Goal: Transaction & Acquisition: Purchase product/service

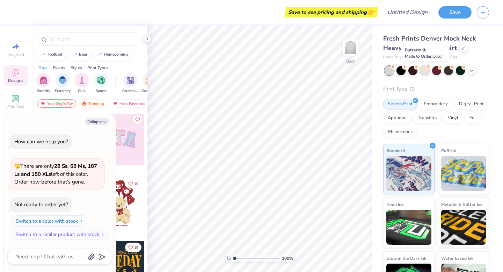
click at [424, 70] on div at bounding box center [424, 69] width 9 height 9
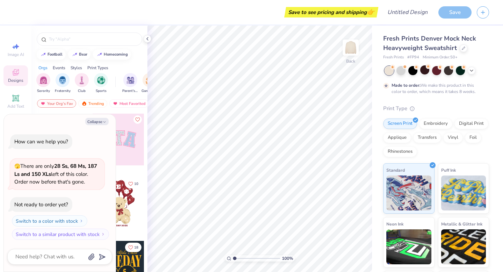
scroll to position [6, 0]
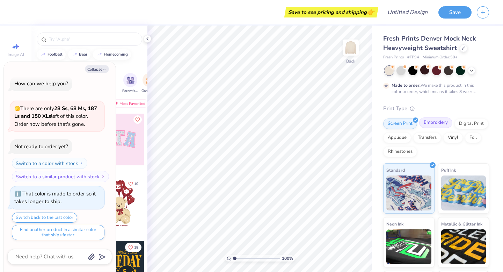
click at [439, 123] on div "Embroidery" at bounding box center [435, 122] width 33 height 10
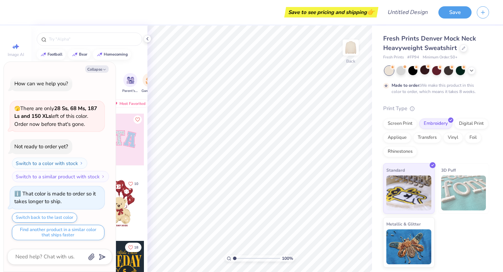
click at [430, 69] on div at bounding box center [436, 70] width 104 height 9
click at [424, 72] on div at bounding box center [424, 69] width 9 height 9
click at [405, 71] on div at bounding box center [400, 69] width 9 height 9
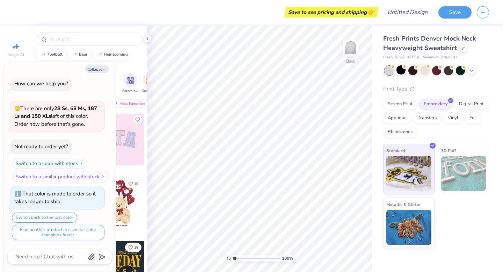
scroll to position [131, 0]
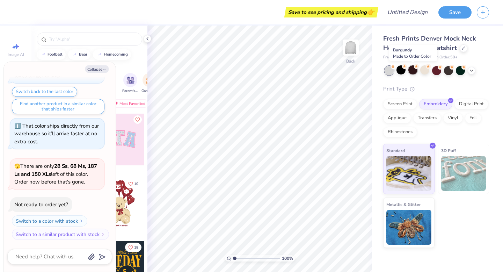
click at [416, 70] on div at bounding box center [412, 69] width 9 height 9
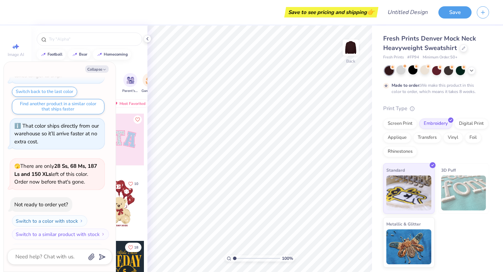
scroll to position [189, 0]
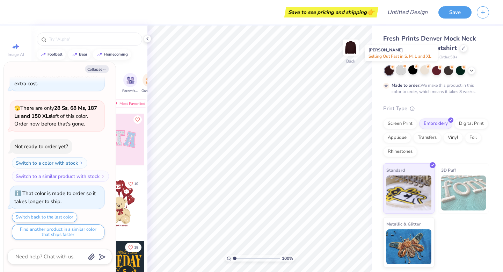
click at [401, 70] on div at bounding box center [400, 69] width 9 height 9
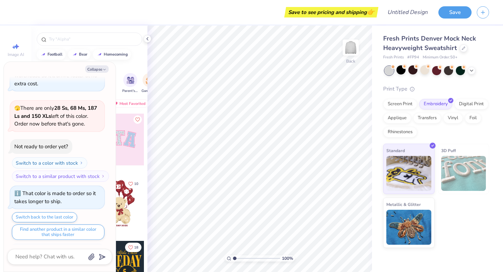
scroll to position [315, 0]
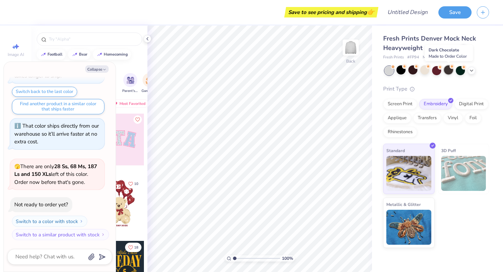
click at [451, 69] on div at bounding box center [448, 69] width 9 height 9
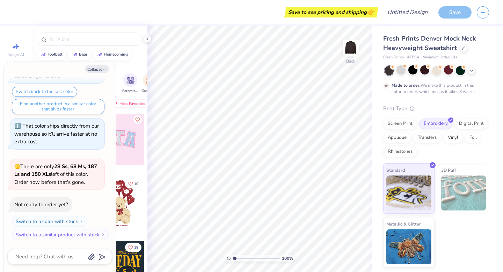
scroll to position [373, 0]
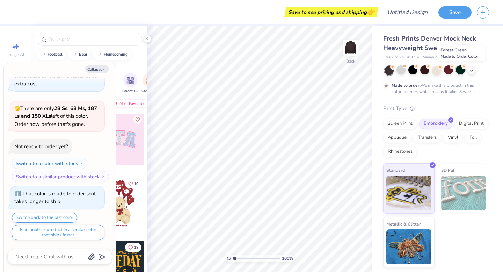
click at [462, 71] on div at bounding box center [460, 69] width 9 height 9
click at [388, 70] on div at bounding box center [388, 70] width 9 height 9
click at [390, 69] on div at bounding box center [388, 70] width 9 height 9
click at [471, 69] on icon at bounding box center [472, 70] width 6 height 6
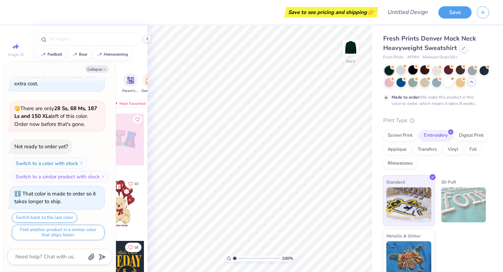
click at [411, 68] on div at bounding box center [412, 69] width 9 height 9
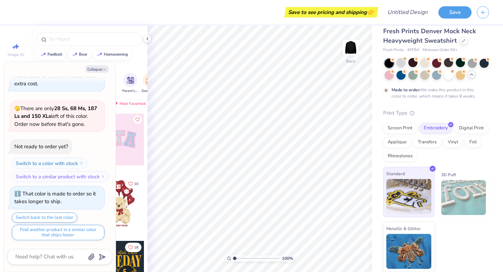
click at [424, 197] on img at bounding box center [408, 196] width 45 height 35
click at [93, 69] on button "Collapse" at bounding box center [96, 68] width 23 height 7
type textarea "x"
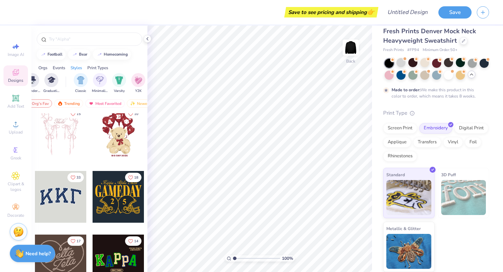
scroll to position [71, 0]
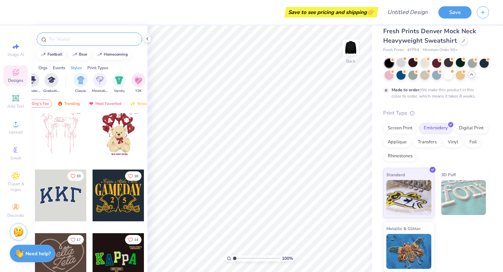
click at [65, 38] on input "text" at bounding box center [92, 39] width 89 height 7
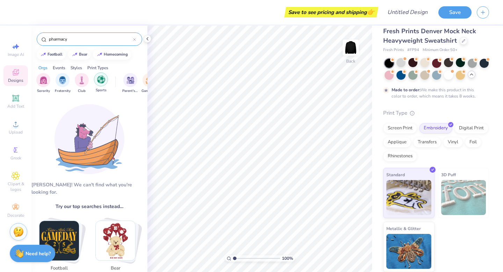
type input "pharmacy"
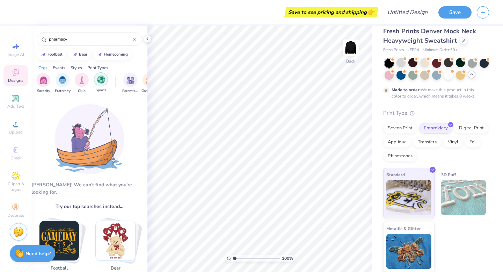
click at [96, 84] on div "filter for Sports" at bounding box center [101, 79] width 14 height 14
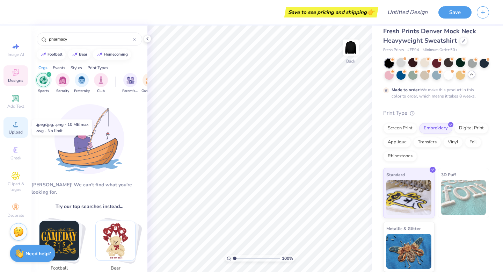
click at [19, 124] on icon at bounding box center [16, 124] width 8 height 8
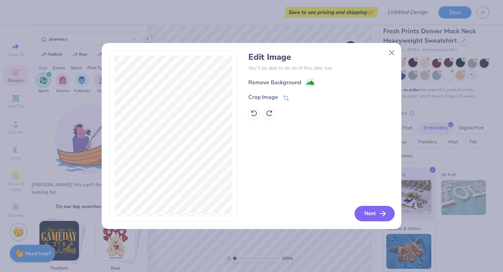
click at [375, 218] on button "Next" at bounding box center [374, 213] width 40 height 15
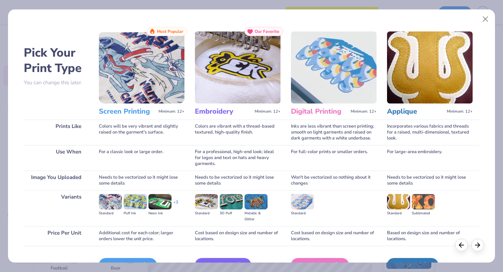
click at [227, 100] on img at bounding box center [238, 67] width 86 height 72
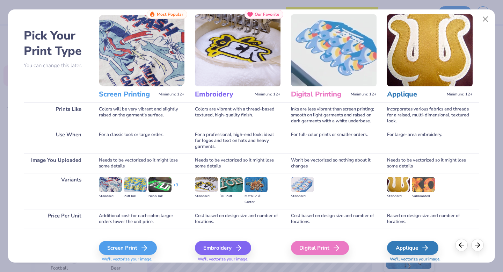
scroll to position [20, 0]
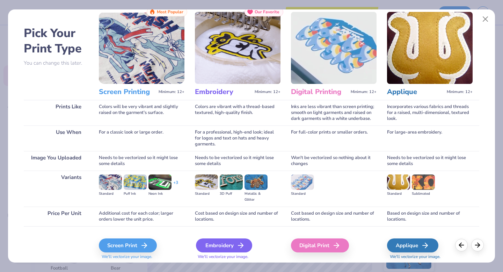
click at [224, 244] on div "Embroidery" at bounding box center [224, 245] width 56 height 14
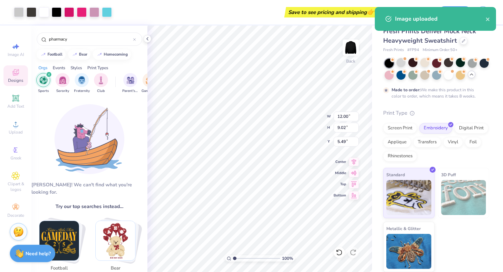
type input "0.98"
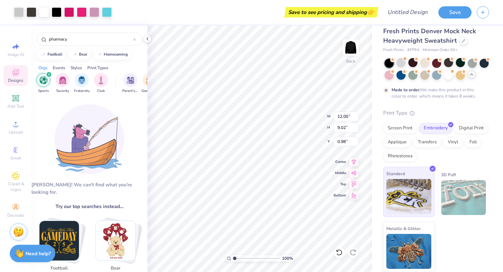
click at [416, 205] on img at bounding box center [408, 196] width 45 height 35
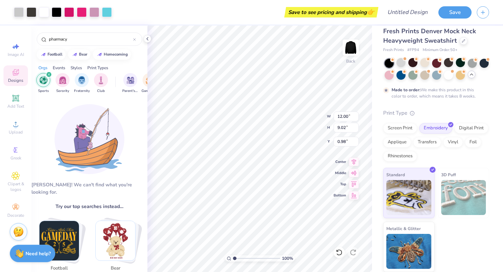
click at [448, 195] on img at bounding box center [463, 197] width 45 height 35
click at [399, 129] on div "Screen Print" at bounding box center [400, 127] width 34 height 10
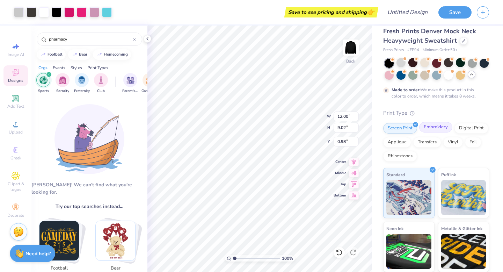
click at [435, 127] on div "Embroidery" at bounding box center [435, 127] width 33 height 10
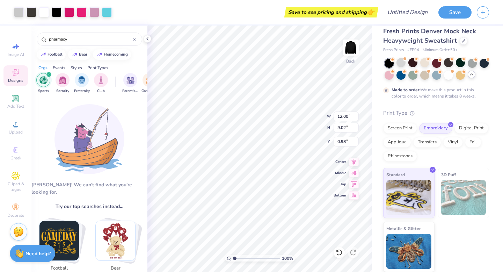
click at [386, 106] on div "Fresh Prints Denver Mock Neck Heavyweight Sweatshirt Fresh Prints # FP94 Minimu…" at bounding box center [436, 149] width 106 height 245
click at [371, 14] on span "👉" at bounding box center [371, 12] width 8 height 8
click at [419, 14] on input "Design Title" at bounding box center [416, 12] width 34 height 14
type input "m"
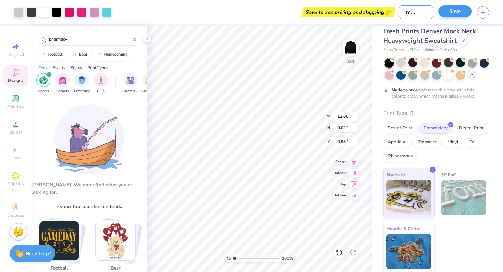
type input "first mock up"
click at [457, 10] on button "Save" at bounding box center [454, 11] width 33 height 12
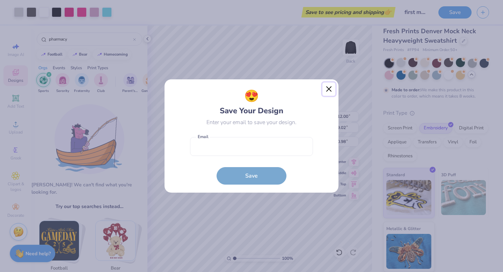
click at [329, 90] on button "Close" at bounding box center [328, 88] width 13 height 13
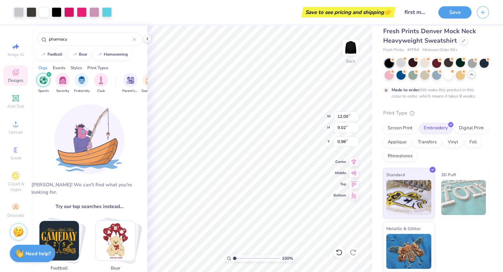
click at [485, 42] on div "Fresh Prints Denver Mock Neck Heavyweight Sweatshirt" at bounding box center [436, 36] width 106 height 19
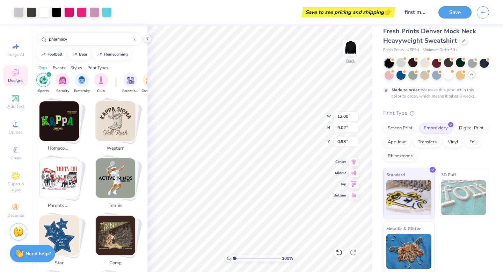
scroll to position [177, 0]
click at [116, 168] on img "Stack Card Button tennis" at bounding box center [115, 177] width 39 height 39
type input "tennis"
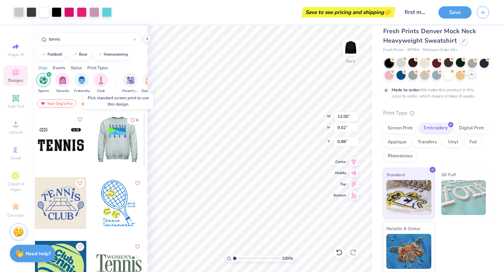
click at [93, 152] on div at bounding box center [67, 139] width 52 height 52
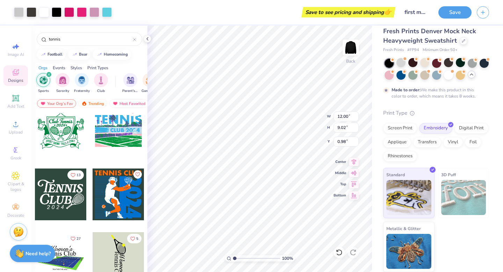
scroll to position [326, 0]
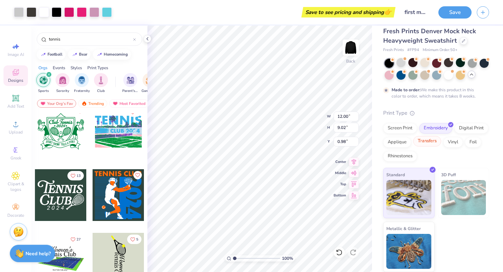
click at [429, 143] on div "Transfers" at bounding box center [427, 141] width 28 height 10
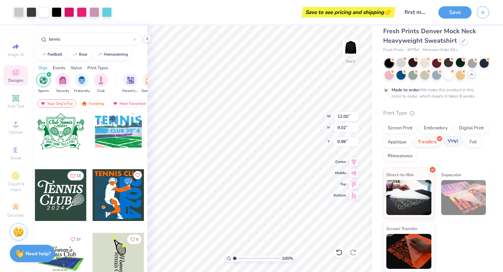
click at [449, 139] on div "Vinyl" at bounding box center [453, 141] width 20 height 10
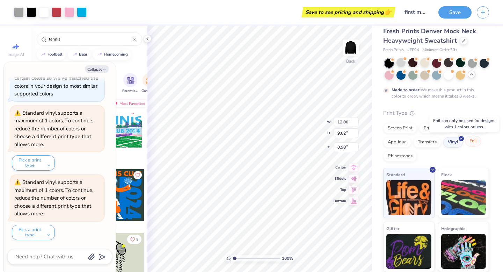
click at [468, 142] on div "Foil" at bounding box center [473, 141] width 16 height 10
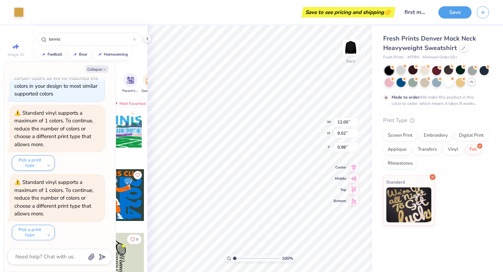
scroll to position [0, 0]
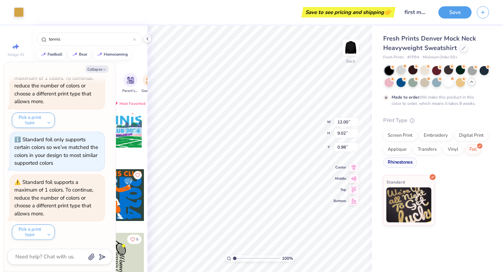
click at [404, 165] on div "Rhinestones" at bounding box center [400, 162] width 34 height 10
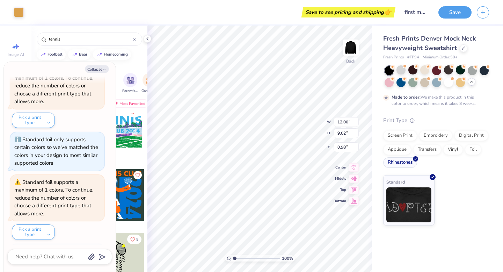
scroll to position [708, 0]
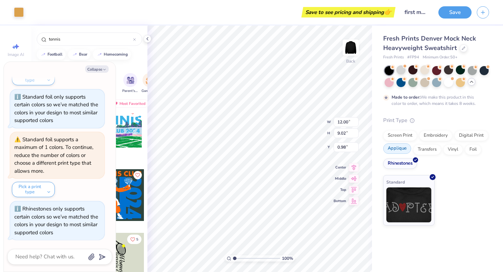
click at [398, 147] on div "Applique" at bounding box center [397, 148] width 28 height 10
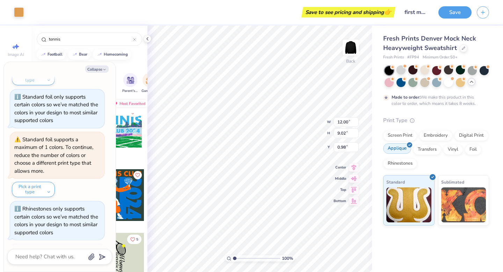
scroll to position [751, 0]
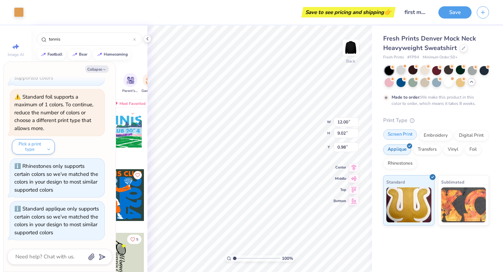
click at [400, 139] on div "Screen Print" at bounding box center [400, 134] width 34 height 10
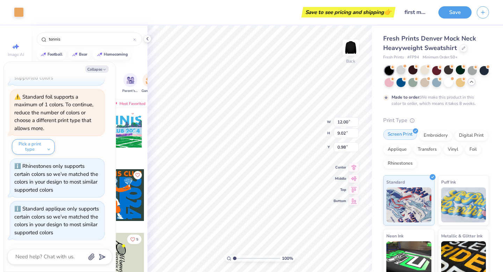
scroll to position [794, 0]
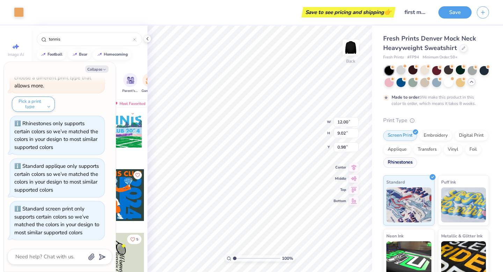
click at [398, 165] on div "Rhinestones" at bounding box center [400, 162] width 34 height 10
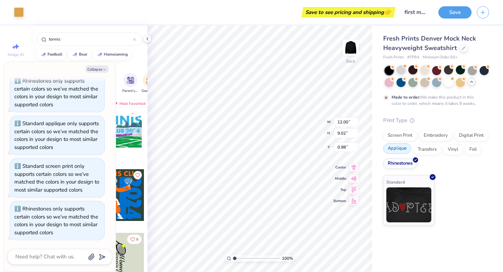
click at [398, 151] on div "Applique" at bounding box center [397, 148] width 28 height 10
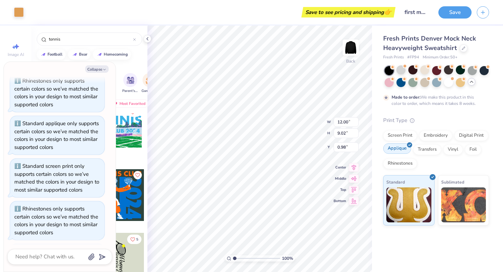
scroll to position [879, 0]
click at [419, 148] on div "Transfers" at bounding box center [427, 148] width 28 height 10
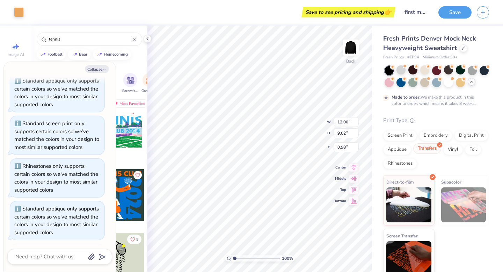
scroll to position [921, 0]
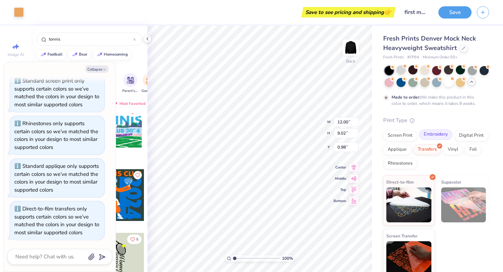
click at [435, 133] on div "Embroidery" at bounding box center [435, 134] width 33 height 10
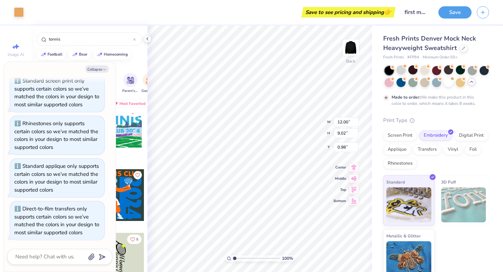
type textarea "x"
type input "2.24"
type textarea "x"
type input "1.55"
click at [134, 39] on icon at bounding box center [134, 39] width 3 height 3
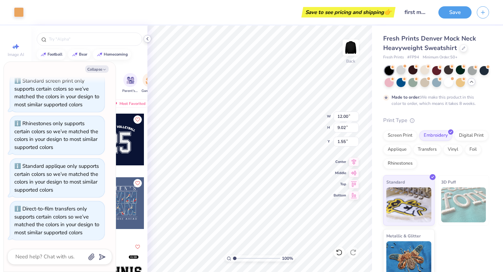
click at [145, 41] on icon at bounding box center [148, 39] width 6 height 6
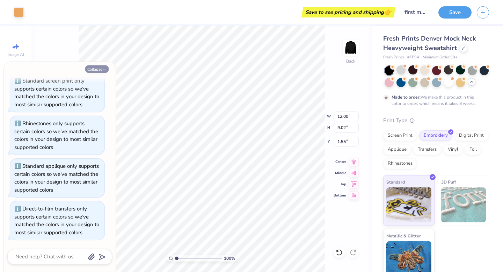
click at [102, 68] on icon "button" at bounding box center [104, 69] width 4 height 4
type textarea "x"
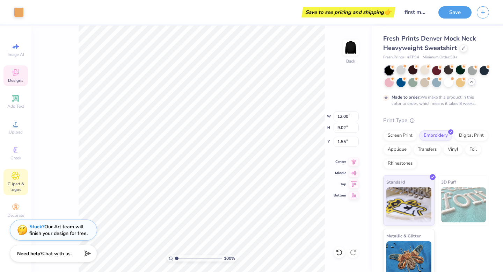
click at [17, 185] on span "Clipart & logos" at bounding box center [15, 186] width 24 height 11
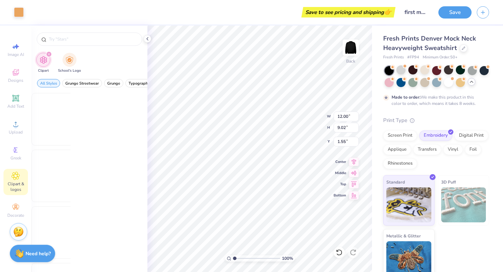
scroll to position [0, 0]
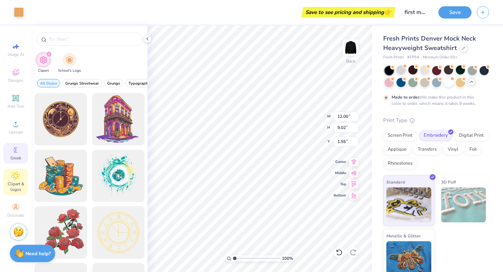
click at [20, 147] on div "Greek" at bounding box center [15, 153] width 24 height 21
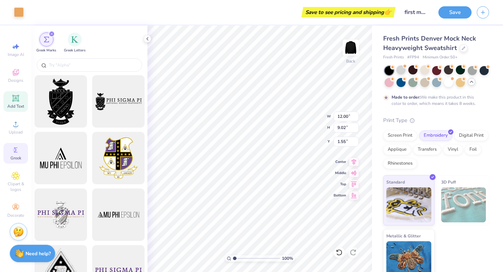
click at [18, 100] on icon at bounding box center [15, 98] width 7 height 7
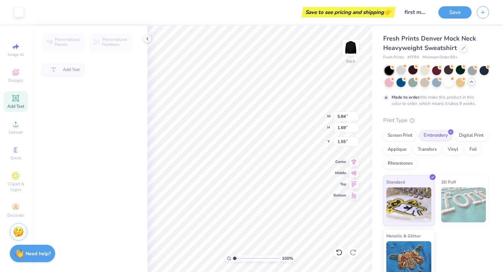
type input "5.84"
type input "1.69"
type input "9.15"
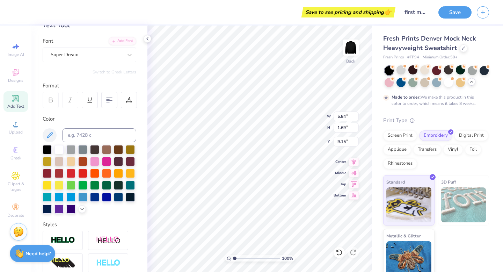
scroll to position [134, 0]
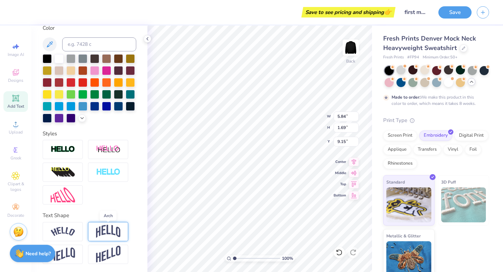
click at [103, 229] on img at bounding box center [108, 230] width 24 height 13
type input "2.41"
type input "8.79"
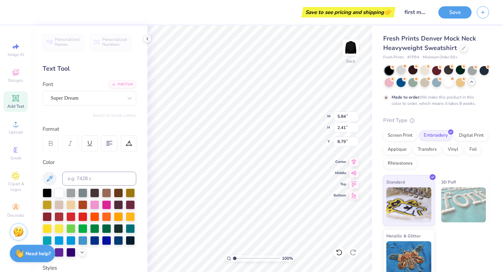
scroll to position [0, 0]
click at [103, 98] on div "Super Dream" at bounding box center [86, 98] width 73 height 11
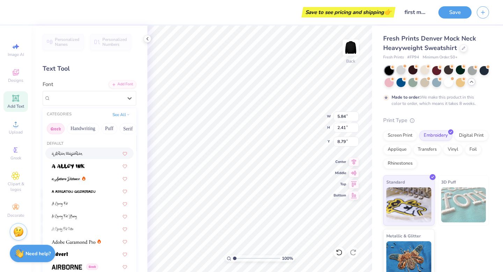
click at [59, 130] on button "Greek" at bounding box center [56, 128] width 18 height 11
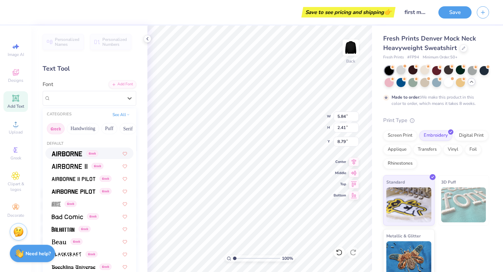
click at [65, 150] on span at bounding box center [67, 152] width 30 height 7
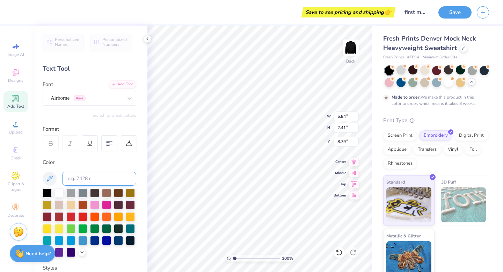
type input "5.59"
type input "2.55"
type input "8.73"
click at [83, 180] on input at bounding box center [99, 178] width 74 height 14
type input "[PERSON_NAME] PHARMACY"
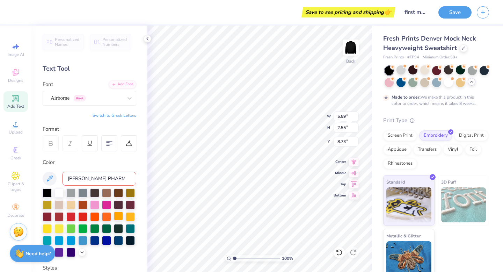
click at [118, 215] on div at bounding box center [118, 215] width 9 height 9
type input "12.00"
type input "9.02"
type input "1.55"
type input "3.00"
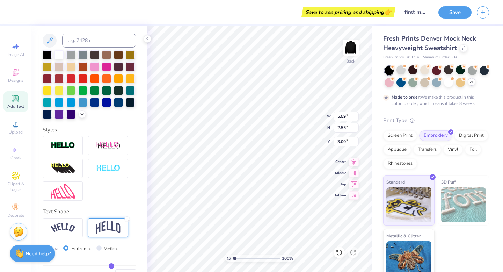
scroll to position [175, 0]
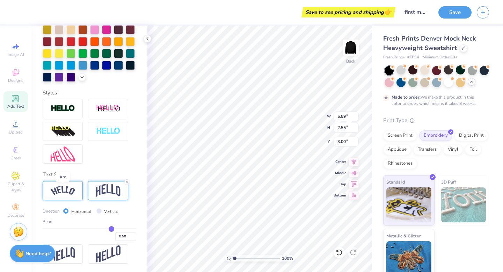
click at [67, 191] on img at bounding box center [63, 190] width 24 height 9
type input "8.09"
type input "2.36"
type input "3.09"
click at [99, 191] on img at bounding box center [108, 190] width 24 height 13
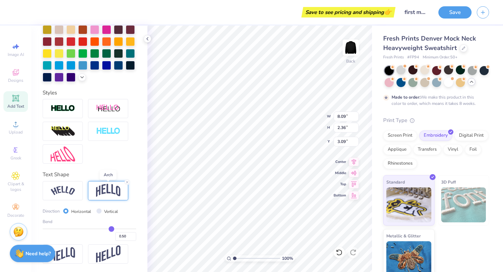
type input "5.59"
type input "2.55"
type input "3.00"
type input "0.48"
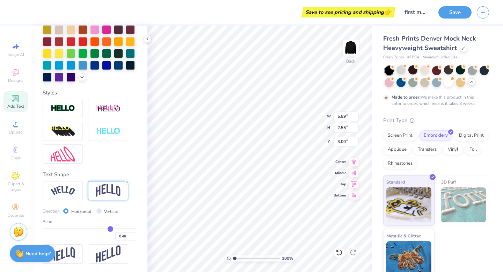
type input "0.46"
type input "0.44"
type input "0.4"
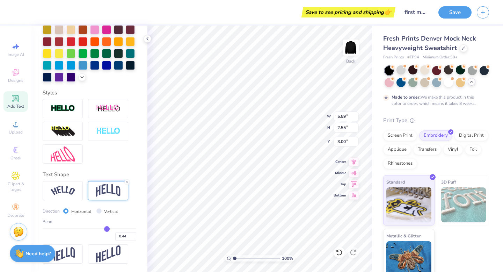
type input "0.40"
type input "0.37"
type input "0.34"
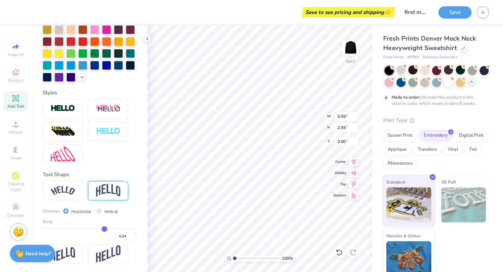
type input "0.31"
type input "0.29"
type input "0.27"
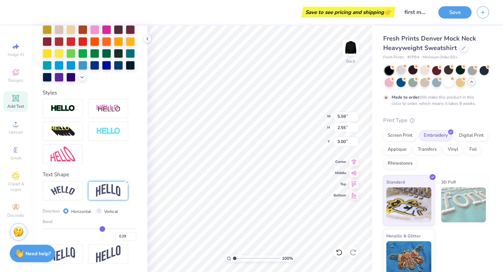
type input "0.27"
type input "0.26"
type input "0.25"
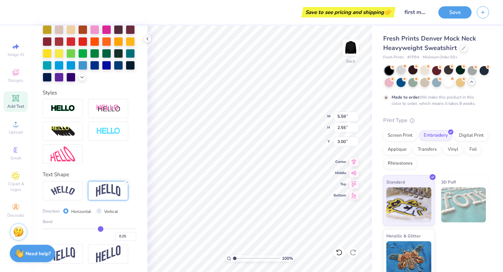
type input "0.24"
type input "0.23"
type input "0.22"
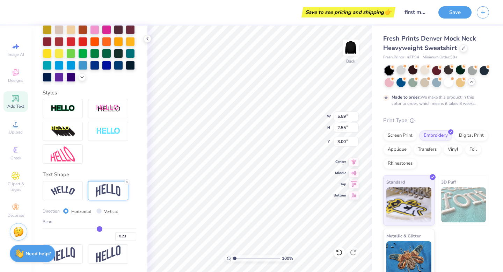
type input "0.22"
type input "0.21"
type input "0.2"
type input "0.20"
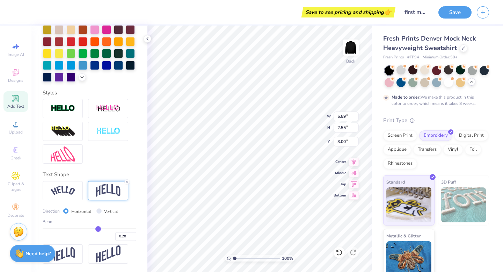
type input "0.18"
type input "0.17"
type input "0.15"
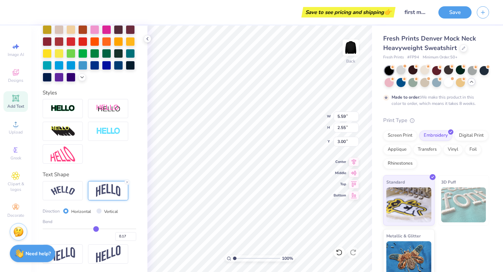
type input "0.15"
type input "0.13"
type input "0.1"
type input "0.10"
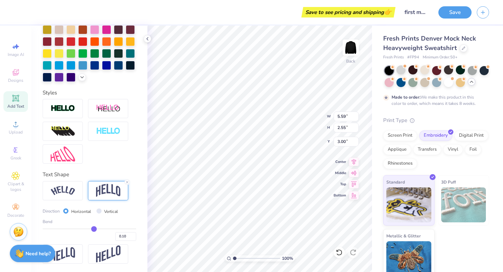
type input "0.06"
type input "0.03"
type input "0"
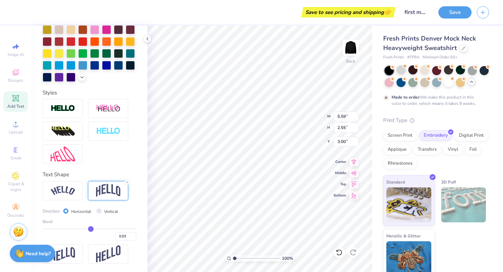
type input "0.00"
type input "-0.02"
type input "-0.04"
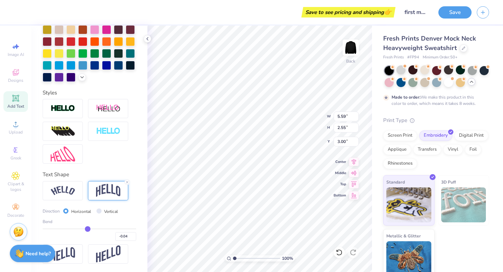
type input "-0.05"
type input "-0.06"
type input "-0.07"
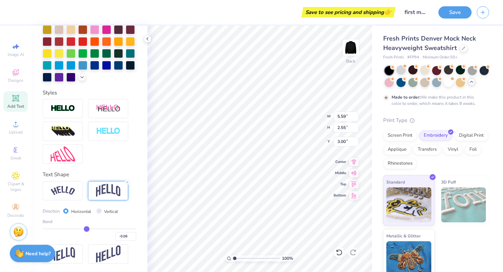
type input "-0.07"
type input "-0.08"
type input "-0.09"
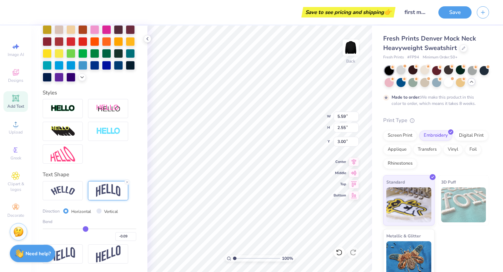
type input "-0.1"
type input "-0.10"
type input "-0.11"
type input "-0.12"
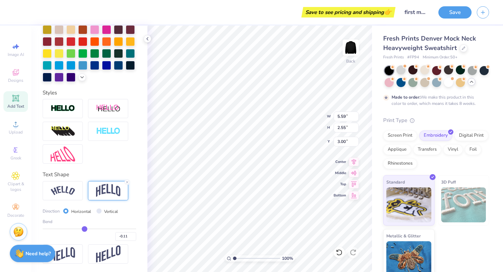
type input "-0.12"
type input "-0.13"
type input "-0.14"
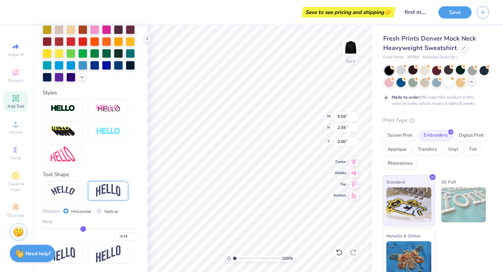
type input "-0.16"
type input "-0.18"
type input "-0.2"
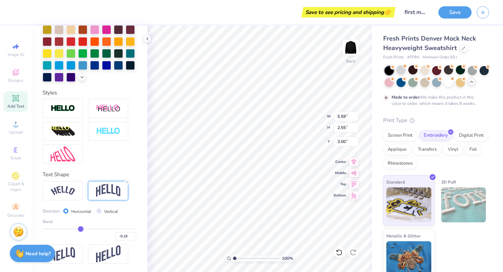
type input "-0.20"
type input "-0.22"
type input "-0.24"
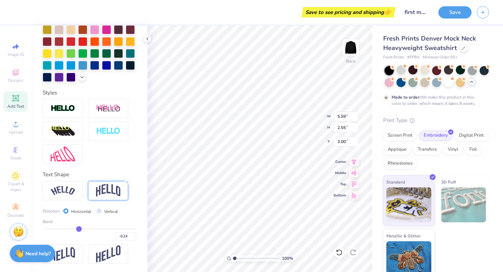
type input "-0.26"
type input "-0.28"
type input "-0.3"
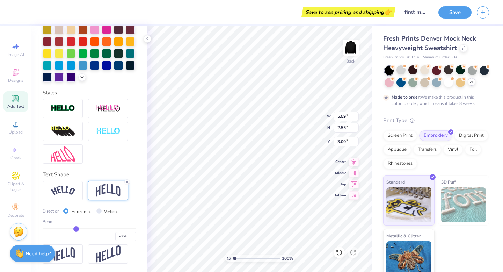
type input "-0.30"
type input "-0.32"
type input "-0.34"
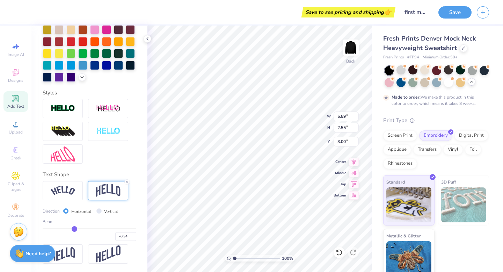
type input "-0.36"
type input "-0.38"
type input "-0.39"
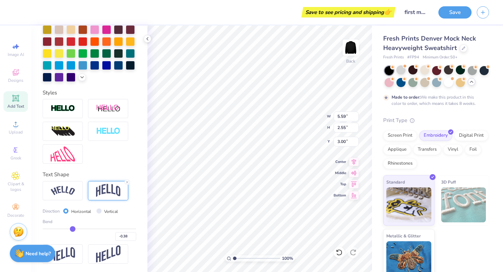
type input "-0.39"
type input "-0.41"
type input "-0.42"
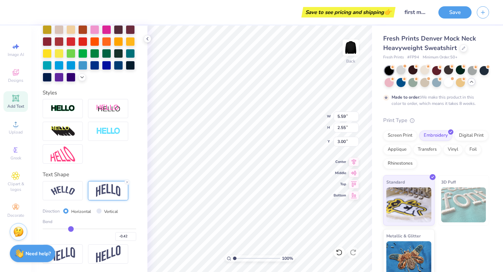
type input "-0.44"
type input "-0.45"
type input "-0.46"
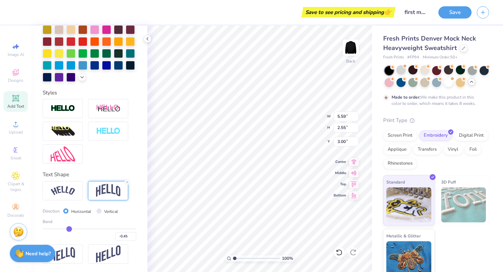
type input "-0.46"
type input "-0.48"
type input "-0.49"
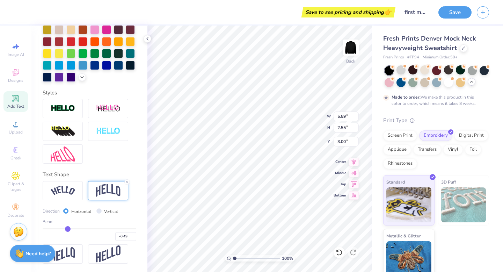
type input "-0.5"
type input "-0.50"
type input "-0.51"
type input "-0.52"
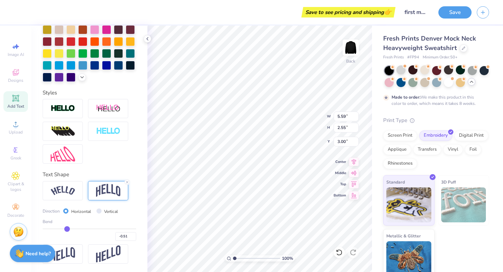
type input "-0.52"
type input "-0.53"
type input "-0.55"
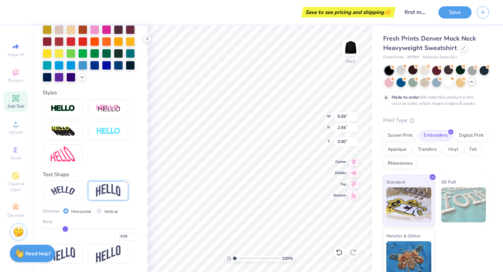
type input "-0.56"
type input "-0.58"
type input "-0.6"
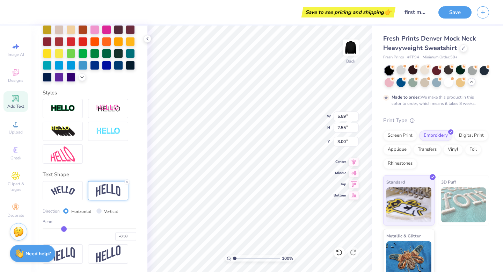
type input "-0.60"
type input "-0.62"
type input "-0.63"
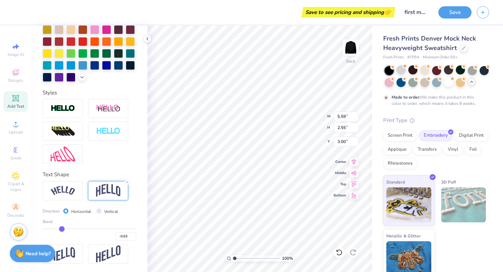
type input "-0.65"
type input "-0.67"
type input "-0.69"
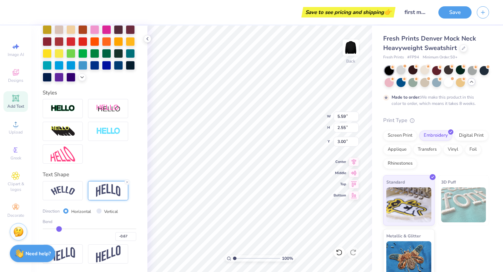
type input "-0.69"
type input "-0.71"
type input "-0.72"
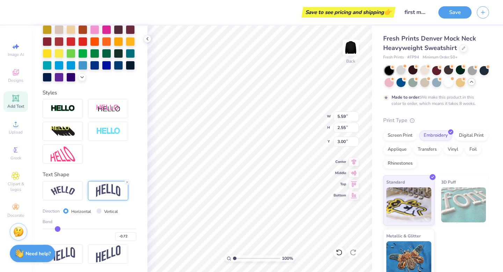
type input "-0.74"
type input "-0.75"
type input "-0.77"
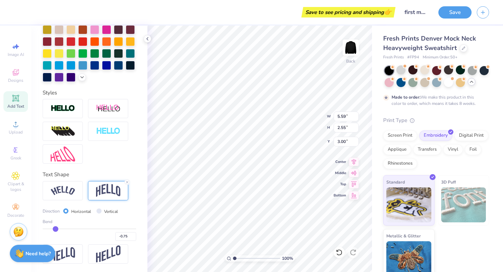
type input "-0.77"
type input "-0.78"
type input "-0.79"
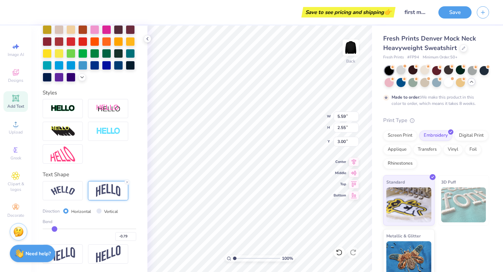
type input "-0.8"
type input "-0.80"
type input "-0.81"
type input "-0.82"
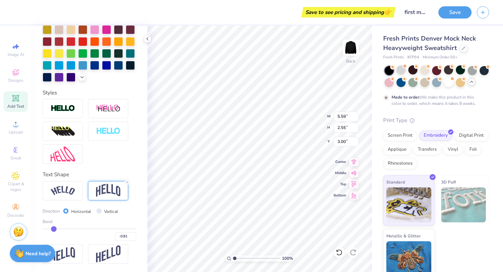
type input "-0.82"
type input "-0.83"
type input "-0.84"
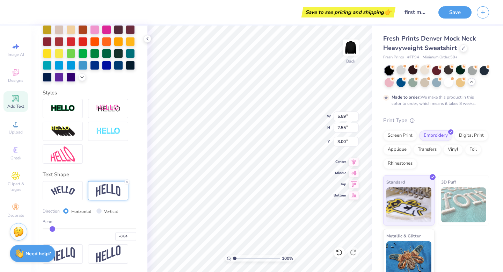
type input "-0.85"
type input "-0.86"
type input "-0.87"
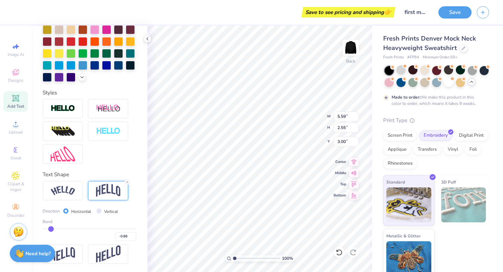
type input "-0.87"
drag, startPoint x: 110, startPoint y: 229, endPoint x: 45, endPoint y: 221, distance: 66.0
click at [44, 228] on input "range" at bounding box center [90, 228] width 94 height 1
drag, startPoint x: 45, startPoint y: 227, endPoint x: 73, endPoint y: 226, distance: 28.3
click at [73, 228] on input "range" at bounding box center [90, 228] width 94 height 1
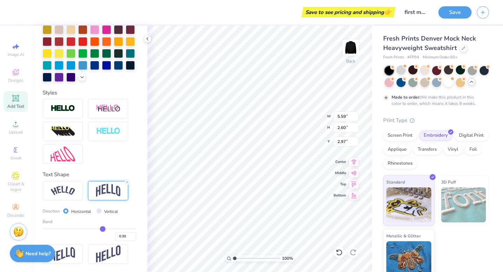
drag, startPoint x: 73, startPoint y: 226, endPoint x: 103, endPoint y: 229, distance: 29.8
click at [102, 229] on input "range" at bounding box center [90, 228] width 94 height 1
click at [105, 229] on input "range" at bounding box center [90, 228] width 94 height 1
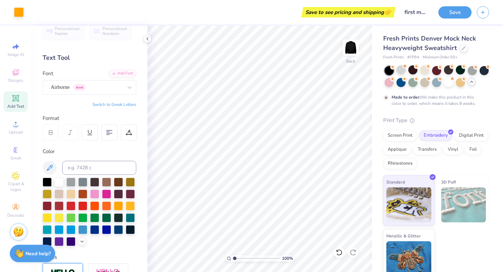
scroll to position [0, 0]
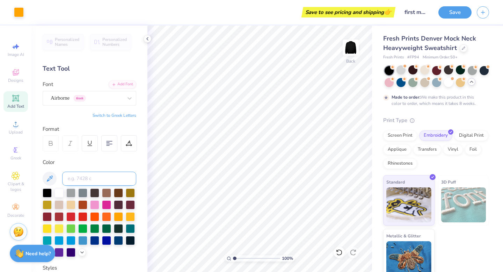
click at [88, 179] on input at bounding box center [99, 178] width 74 height 14
click at [406, 12] on input "first mock up" at bounding box center [416, 12] width 34 height 14
click at [461, 15] on button "Save" at bounding box center [454, 11] width 33 height 12
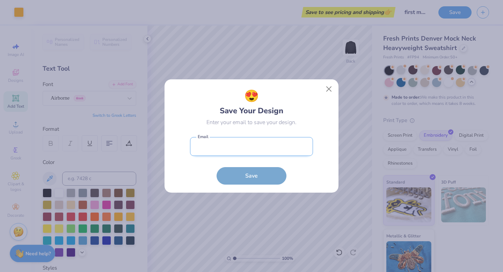
click at [233, 155] on input "email" at bounding box center [251, 146] width 123 height 19
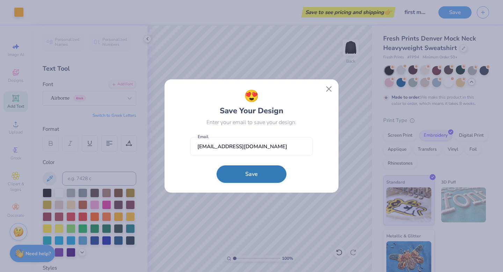
click at [246, 175] on button "Save" at bounding box center [251, 173] width 70 height 17
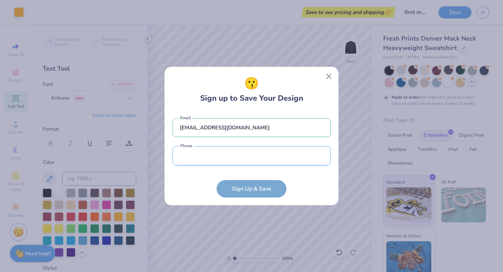
click at [241, 151] on input "tel" at bounding box center [251, 155] width 158 height 19
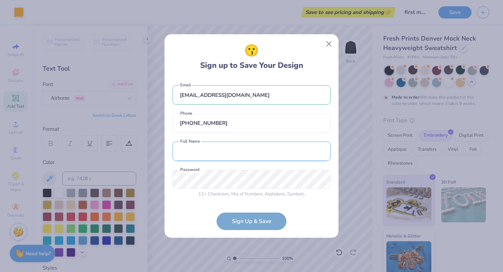
click at [233, 150] on input "text" at bounding box center [251, 150] width 158 height 19
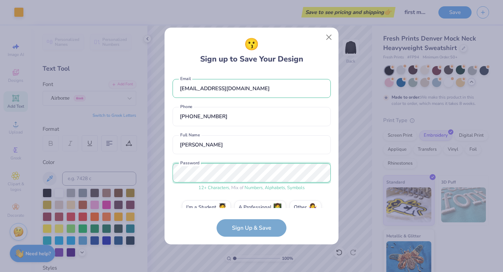
scroll to position [13, 0]
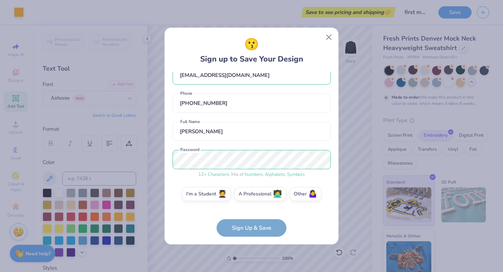
click at [265, 177] on div "[EMAIL_ADDRESS][DOMAIN_NAME] Email [PHONE_NUMBER] Phone [PERSON_NAME] Full Name…" at bounding box center [251, 140] width 158 height 136
click at [253, 230] on form "[EMAIL_ADDRESS][DOMAIN_NAME] Email [PHONE_NUMBER] Phone [PERSON_NAME] Full Name…" at bounding box center [251, 154] width 158 height 164
click at [256, 228] on form "[EMAIL_ADDRESS][DOMAIN_NAME] Email [PHONE_NUMBER] Phone [PERSON_NAME] Full Name…" at bounding box center [251, 154] width 158 height 164
click at [243, 229] on form "[EMAIL_ADDRESS][DOMAIN_NAME] Email [PHONE_NUMBER] Phone [PERSON_NAME] Full Name…" at bounding box center [251, 154] width 158 height 164
click at [215, 193] on label "I'm a Student 🧑‍🎓" at bounding box center [206, 193] width 49 height 14
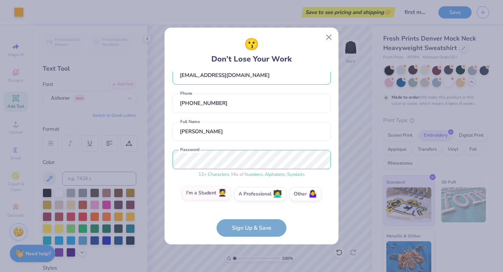
click at [249, 207] on input "I'm a Student 🧑‍🎓" at bounding box center [251, 209] width 5 height 5
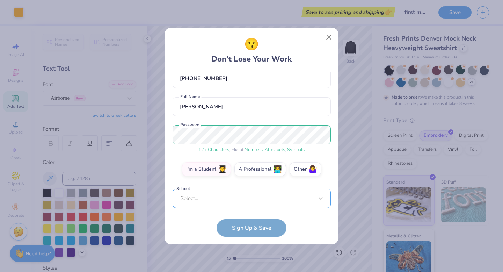
scroll to position [146, 0]
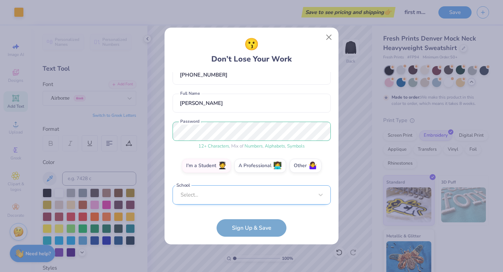
click at [244, 196] on div "Select..." at bounding box center [251, 194] width 158 height 19
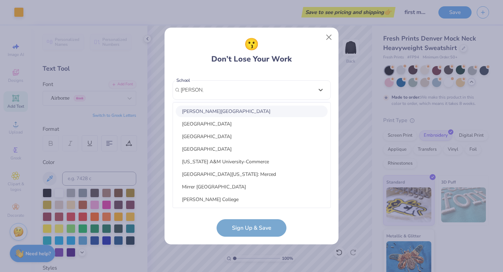
click at [231, 113] on div "[PERSON_NAME][GEOGRAPHIC_DATA]" at bounding box center [252, 111] width 152 height 12
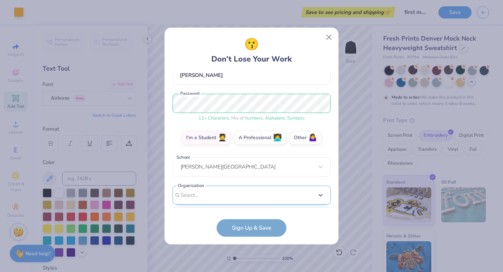
scroll to position [174, 0]
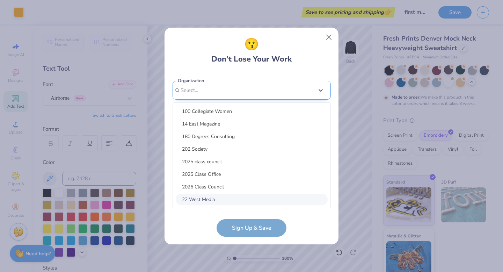
click at [219, 196] on div "option focused, 8 of 15. 15 results available. Use Up and Down to choose option…" at bounding box center [251, 144] width 158 height 127
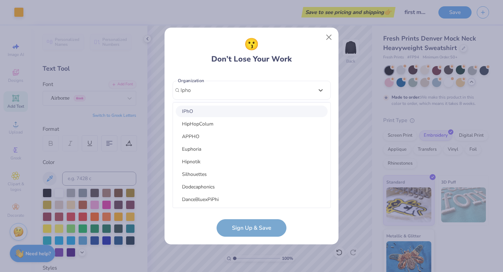
click at [219, 116] on div "IPhO" at bounding box center [252, 111] width 152 height 12
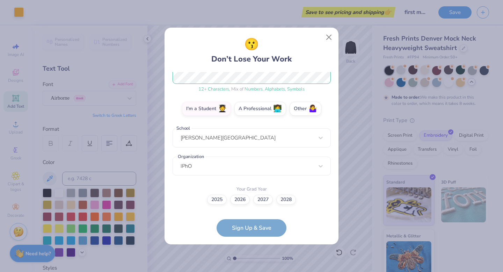
scroll to position [98, 0]
click at [281, 200] on label "2028" at bounding box center [286, 199] width 20 height 10
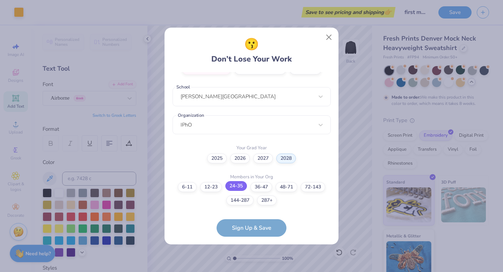
click at [234, 186] on label "24-35" at bounding box center [236, 186] width 22 height 10
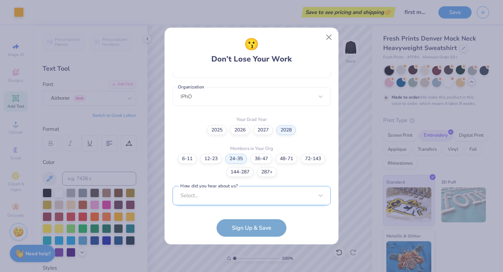
scroll to position [273, 0]
click at [228, 197] on div "Select..." at bounding box center [251, 194] width 158 height 19
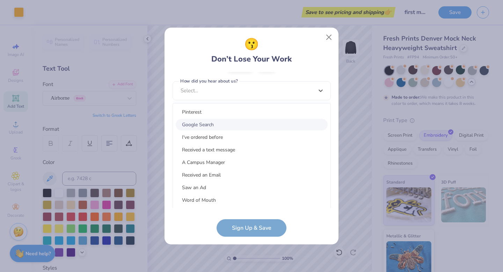
click at [225, 120] on div "Google Search" at bounding box center [252, 125] width 152 height 12
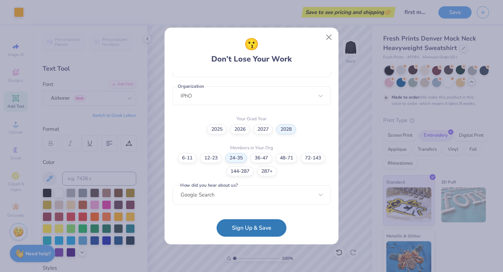
scroll to position [168, 0]
click at [254, 227] on button "Sign Up & Save" at bounding box center [251, 225] width 70 height 17
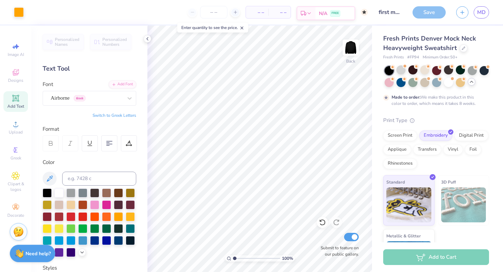
click at [320, 14] on span "N/A" at bounding box center [323, 13] width 8 height 7
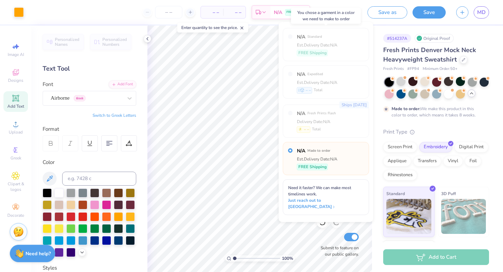
click at [349, 39] on div "N/A Standard Est. Delivery Date: N/A FREE Shipping" at bounding box center [326, 44] width 86 height 33
click at [335, 21] on div "Design Title first mock up" at bounding box center [345, 12] width 34 height 24
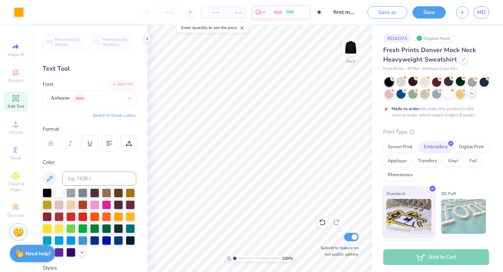
click at [222, 12] on div "– – Per Item" at bounding box center [212, 12] width 22 height 12
click at [214, 13] on span "– –" at bounding box center [212, 12] width 14 height 7
click at [170, 12] on input "number" at bounding box center [168, 12] width 27 height 13
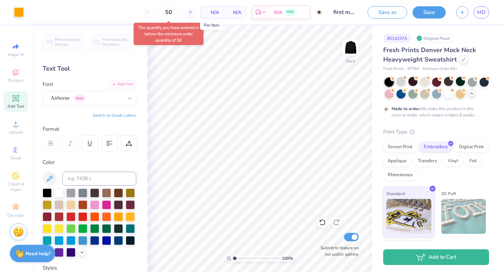
click at [212, 15] on span "N/A" at bounding box center [212, 12] width 14 height 7
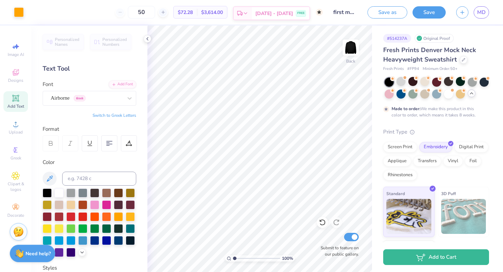
click at [269, 16] on span "[DATE] - [DATE]" at bounding box center [274, 13] width 38 height 7
click at [193, 9] on span "$72.28" at bounding box center [185, 12] width 15 height 7
click at [215, 11] on span "$3,614.00" at bounding box center [212, 12] width 22 height 7
click at [155, 10] on input "50" at bounding box center [141, 12] width 27 height 13
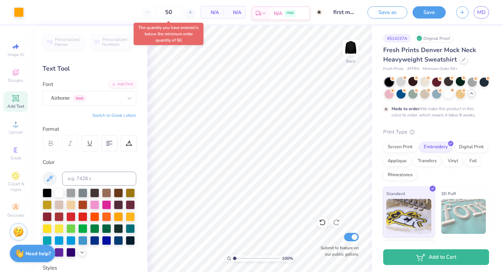
click at [265, 16] on icon at bounding box center [264, 13] width 6 height 6
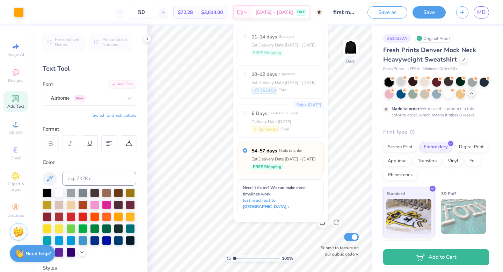
click at [223, 10] on span "$3,614.00" at bounding box center [212, 12] width 22 height 7
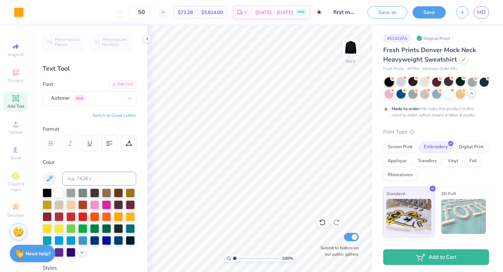
click at [193, 13] on span "$72.28" at bounding box center [185, 12] width 15 height 7
click at [155, 13] on input "50" at bounding box center [141, 12] width 27 height 13
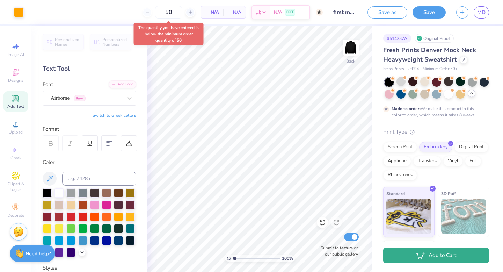
click at [429, 253] on button "Add to Cart" at bounding box center [436, 255] width 106 height 16
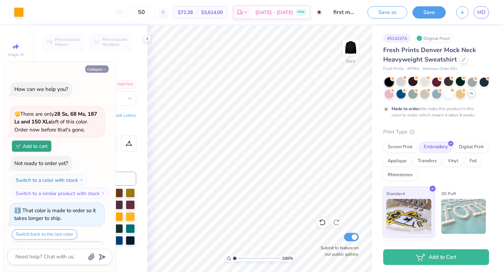
click at [97, 68] on button "Collapse" at bounding box center [96, 68] width 23 height 7
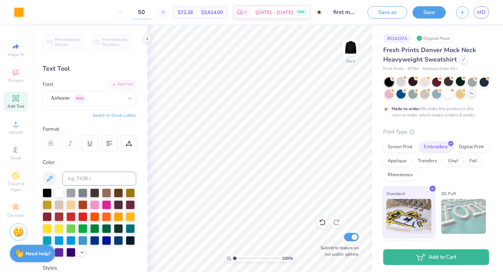
click at [155, 16] on input "50" at bounding box center [141, 12] width 27 height 13
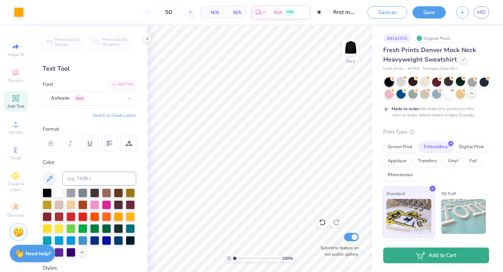
click at [423, 259] on button "Add to Cart" at bounding box center [436, 255] width 106 height 16
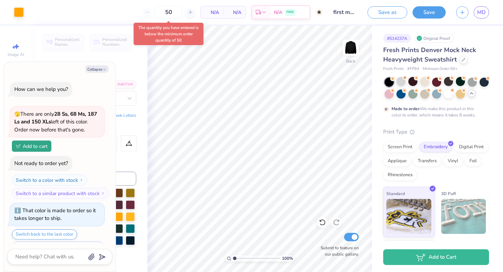
scroll to position [1009, 0]
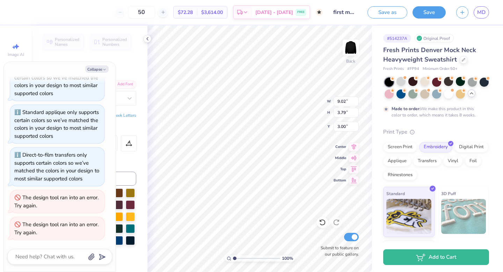
click at [190, 12] on span "$72.28" at bounding box center [185, 12] width 15 height 7
click at [280, 12] on span "[DATE] - [DATE]" at bounding box center [274, 13] width 38 height 7
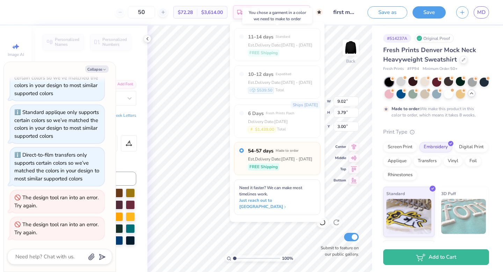
click at [302, 50] on div "FREE Shipping" at bounding box center [280, 53] width 64 height 7
